Goal: Information Seeking & Learning: Learn about a topic

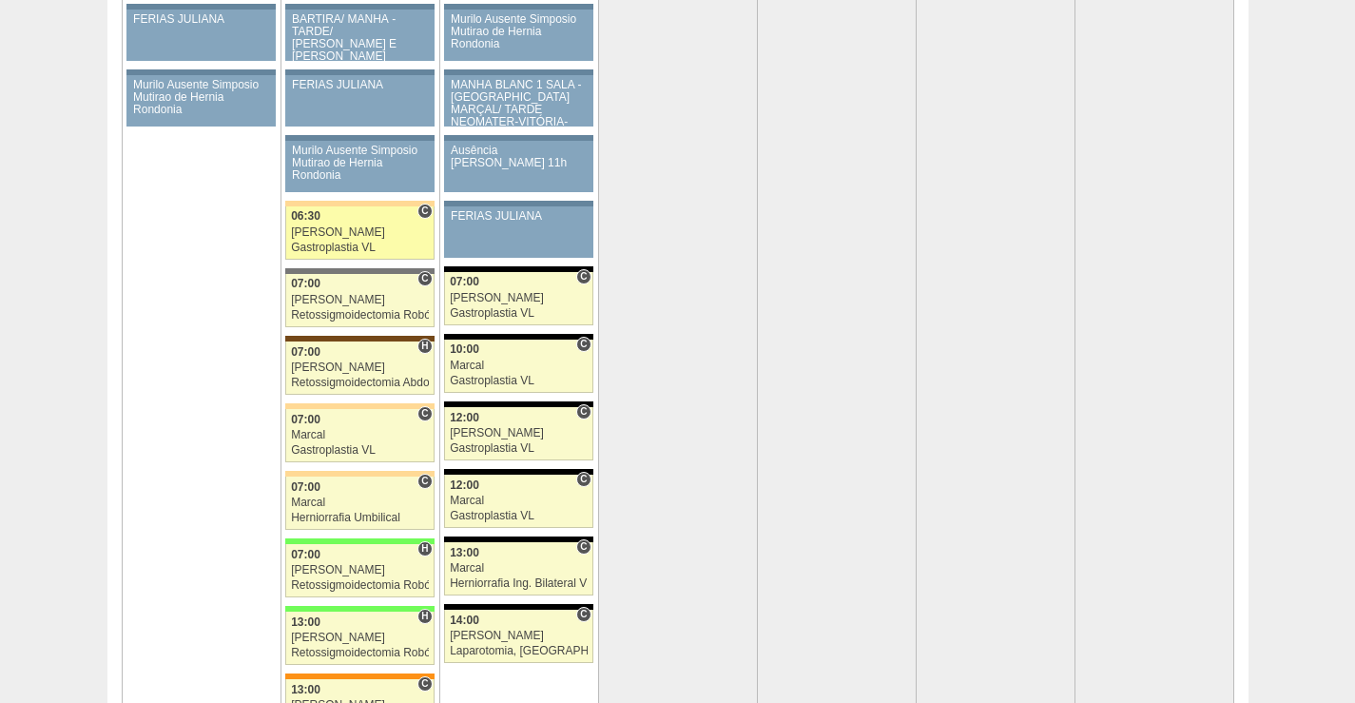
scroll to position [3804, 0]
click at [360, 230] on div "[PERSON_NAME]" at bounding box center [360, 232] width 138 height 12
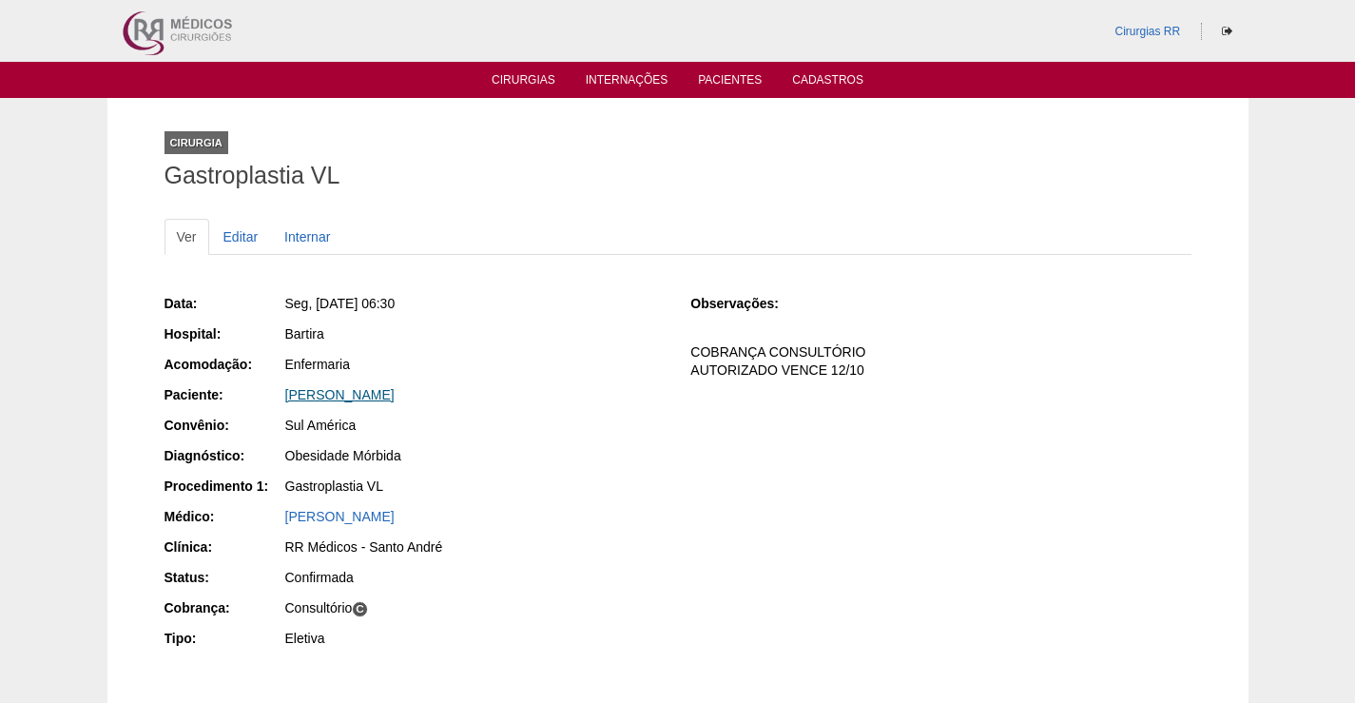
click at [349, 396] on link "Isabella Lopes da Silva" at bounding box center [339, 394] width 109 height 15
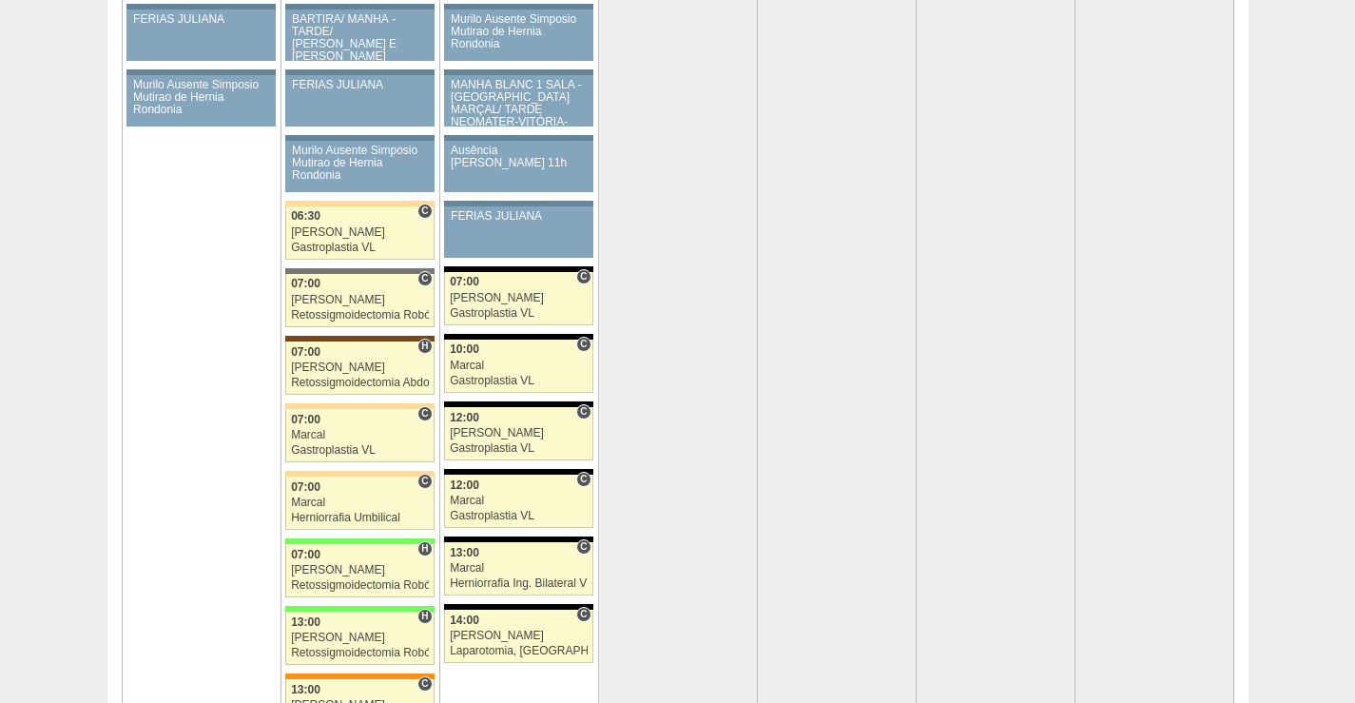
scroll to position [3804, 0]
click at [368, 433] on div "Marcal" at bounding box center [360, 435] width 138 height 12
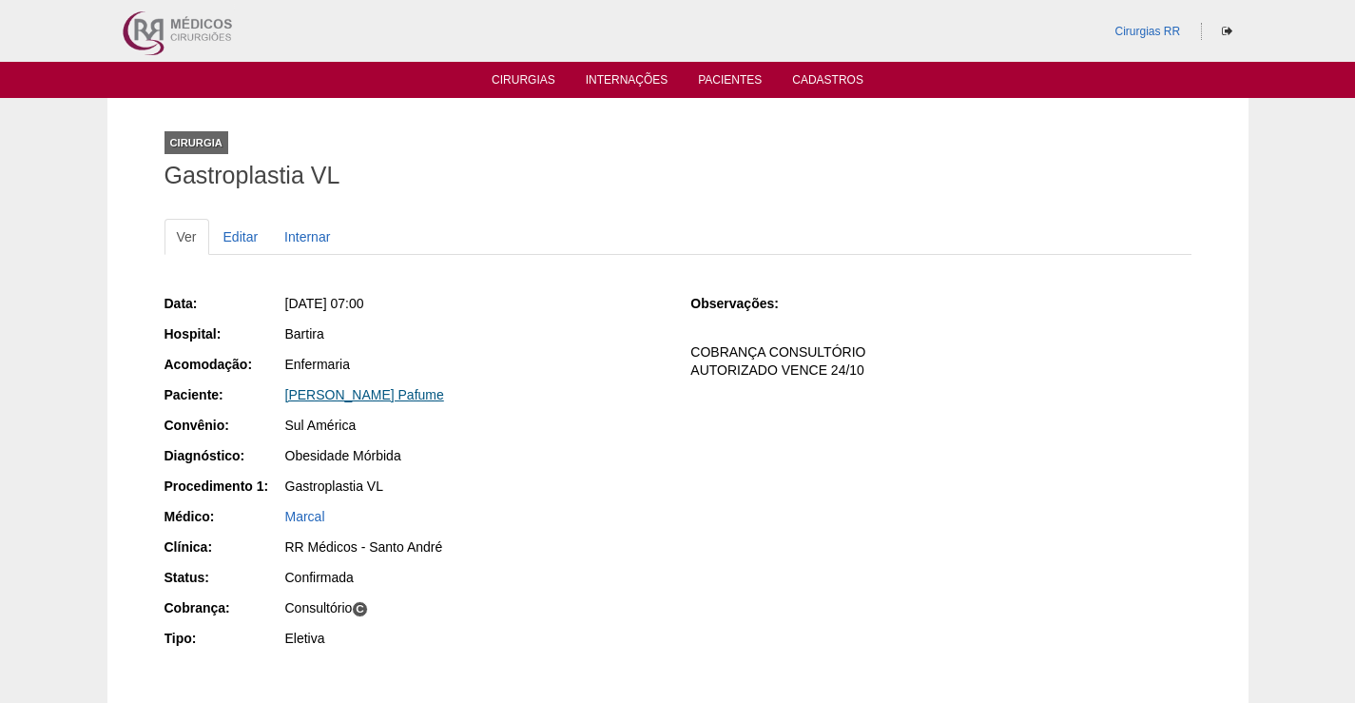
click at [391, 395] on link "[PERSON_NAME] Pafume" at bounding box center [364, 394] width 159 height 15
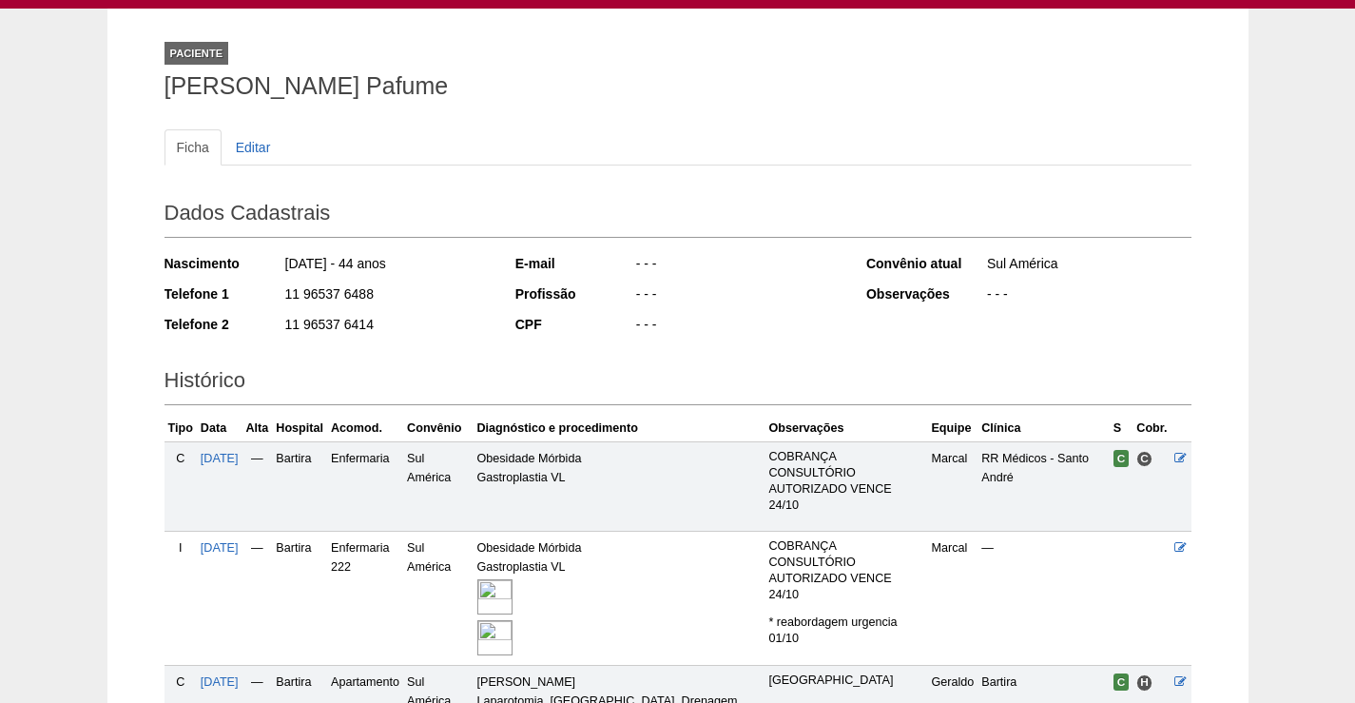
scroll to position [235, 0]
